Goal: Task Accomplishment & Management: Use online tool/utility

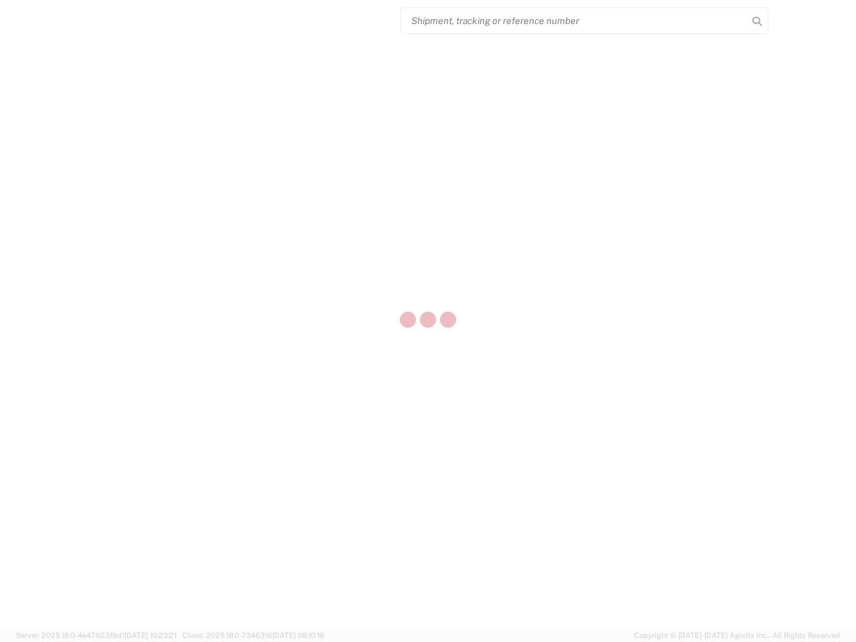
select select "US"
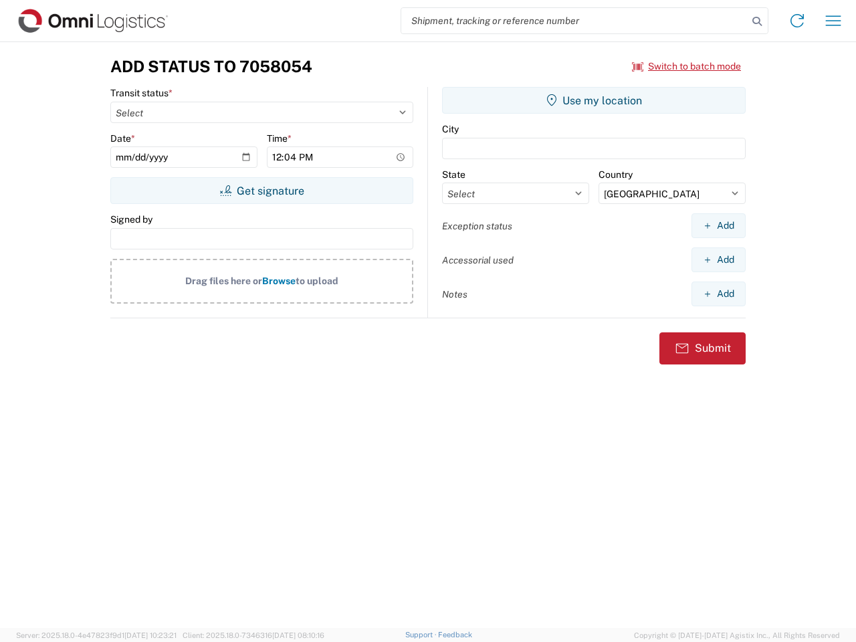
click at [575, 21] on input "search" at bounding box center [574, 20] width 346 height 25
click at [757, 21] on icon at bounding box center [757, 21] width 19 height 19
click at [797, 21] on icon at bounding box center [797, 20] width 21 height 21
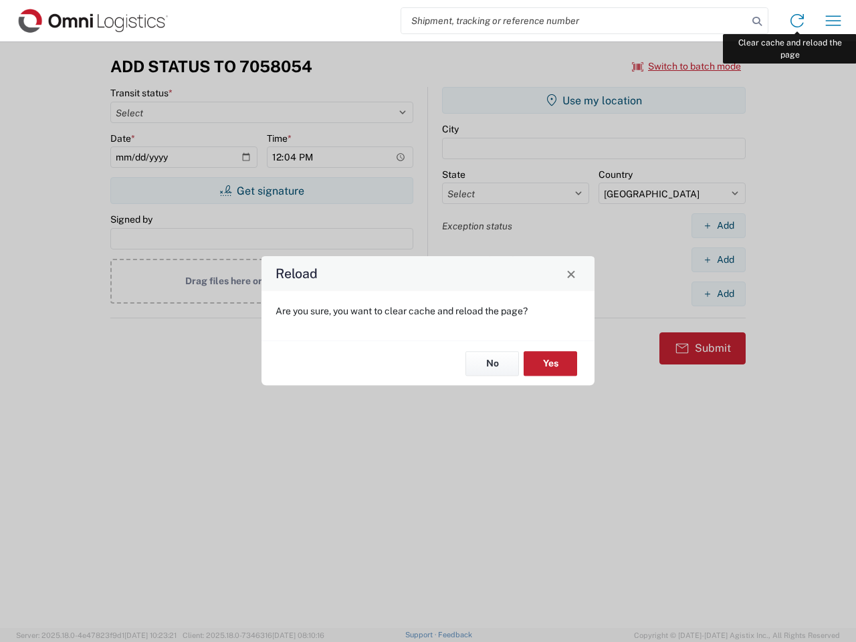
click at [833, 21] on div "Reload Are you sure, you want to clear cache and reload the page? No Yes" at bounding box center [428, 321] width 856 height 642
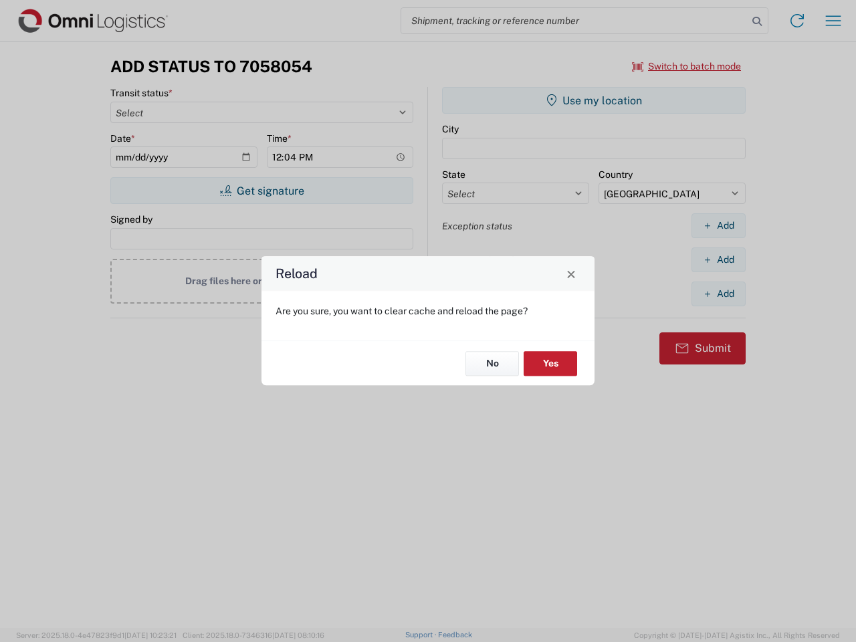
click at [687, 66] on div "Reload Are you sure, you want to clear cache and reload the page? No Yes" at bounding box center [428, 321] width 856 height 642
click at [262, 191] on div "Reload Are you sure, you want to clear cache and reload the page? No Yes" at bounding box center [428, 321] width 856 height 642
click at [594, 100] on div "Reload Are you sure, you want to clear cache and reload the page? No Yes" at bounding box center [428, 321] width 856 height 642
click at [718, 225] on div "Reload Are you sure, you want to clear cache and reload the page? No Yes" at bounding box center [428, 321] width 856 height 642
click at [718, 260] on div "Reload Are you sure, you want to clear cache and reload the page? No Yes" at bounding box center [428, 321] width 856 height 642
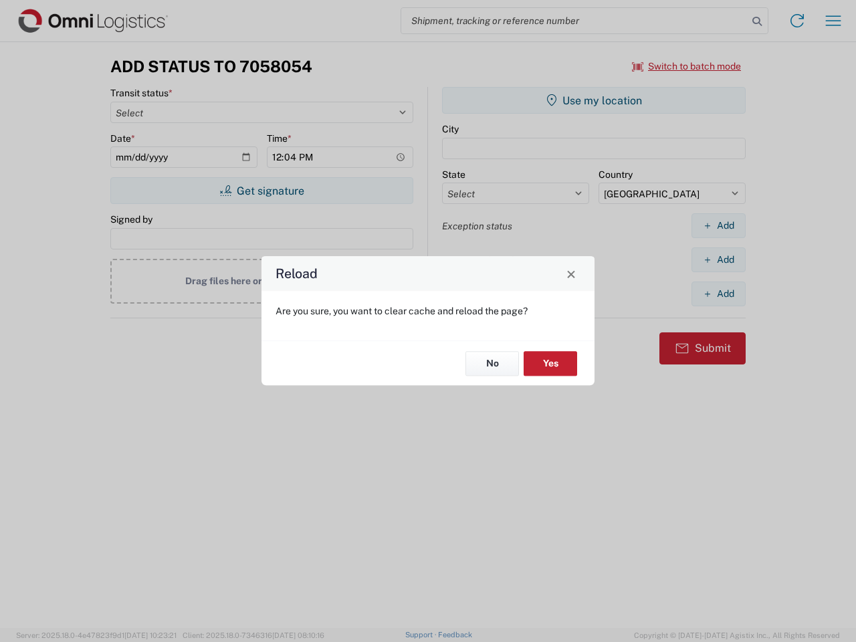
click at [718, 294] on div "Reload Are you sure, you want to clear cache and reload the page? No Yes" at bounding box center [428, 321] width 856 height 642
